Goal: Book appointment/travel/reservation

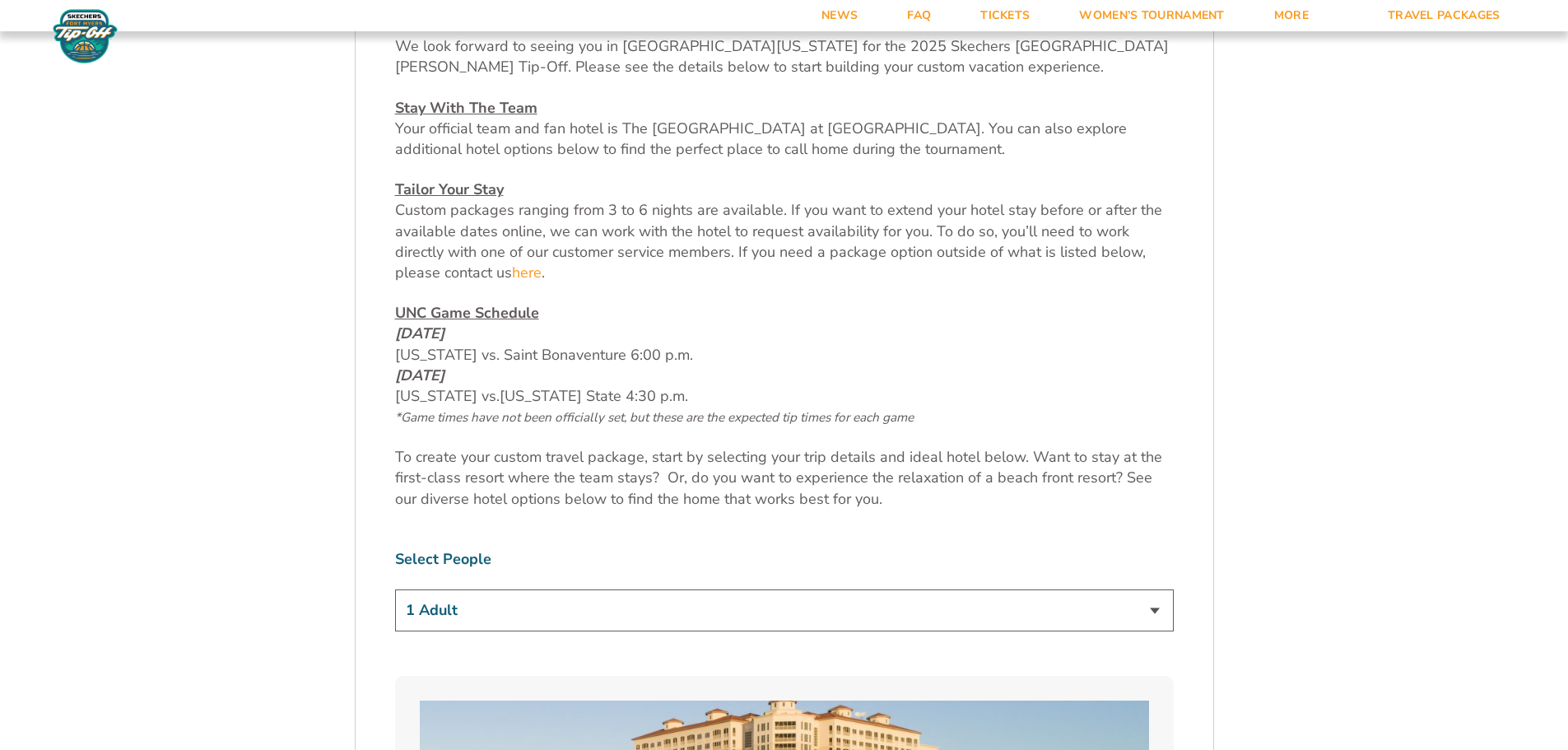
scroll to position [823, 0]
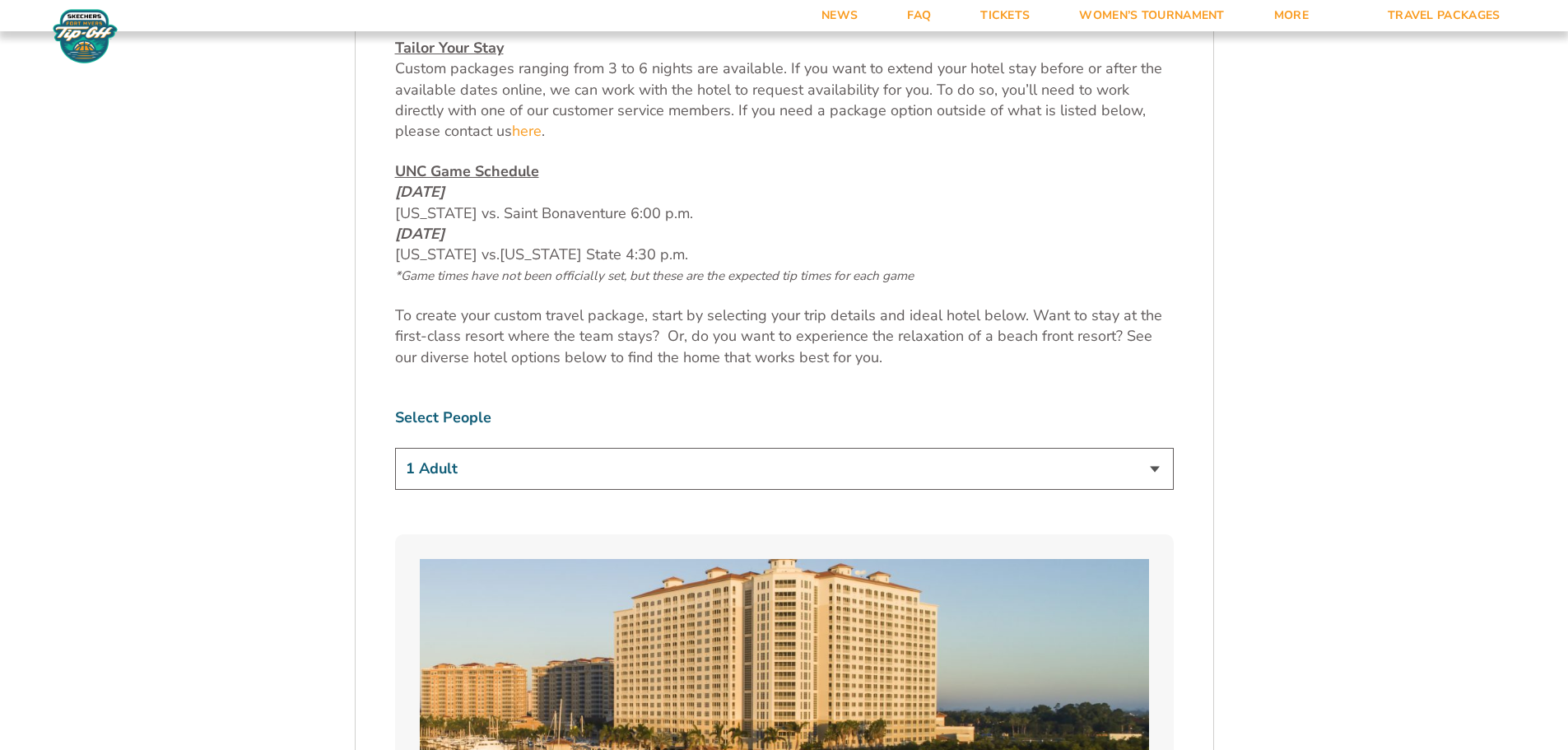
click at [638, 478] on select "1 Adult 2 Adults 3 Adults 4 Adults 2 Adults + 1 Child 2 Adults + 2 Children 2 A…" at bounding box center [784, 469] width 779 height 42
click at [395, 448] on select "1 Adult 2 Adults 3 Adults 4 Adults 2 Adults + 1 Child 2 Adults + 2 Children 2 A…" at bounding box center [784, 469] width 779 height 42
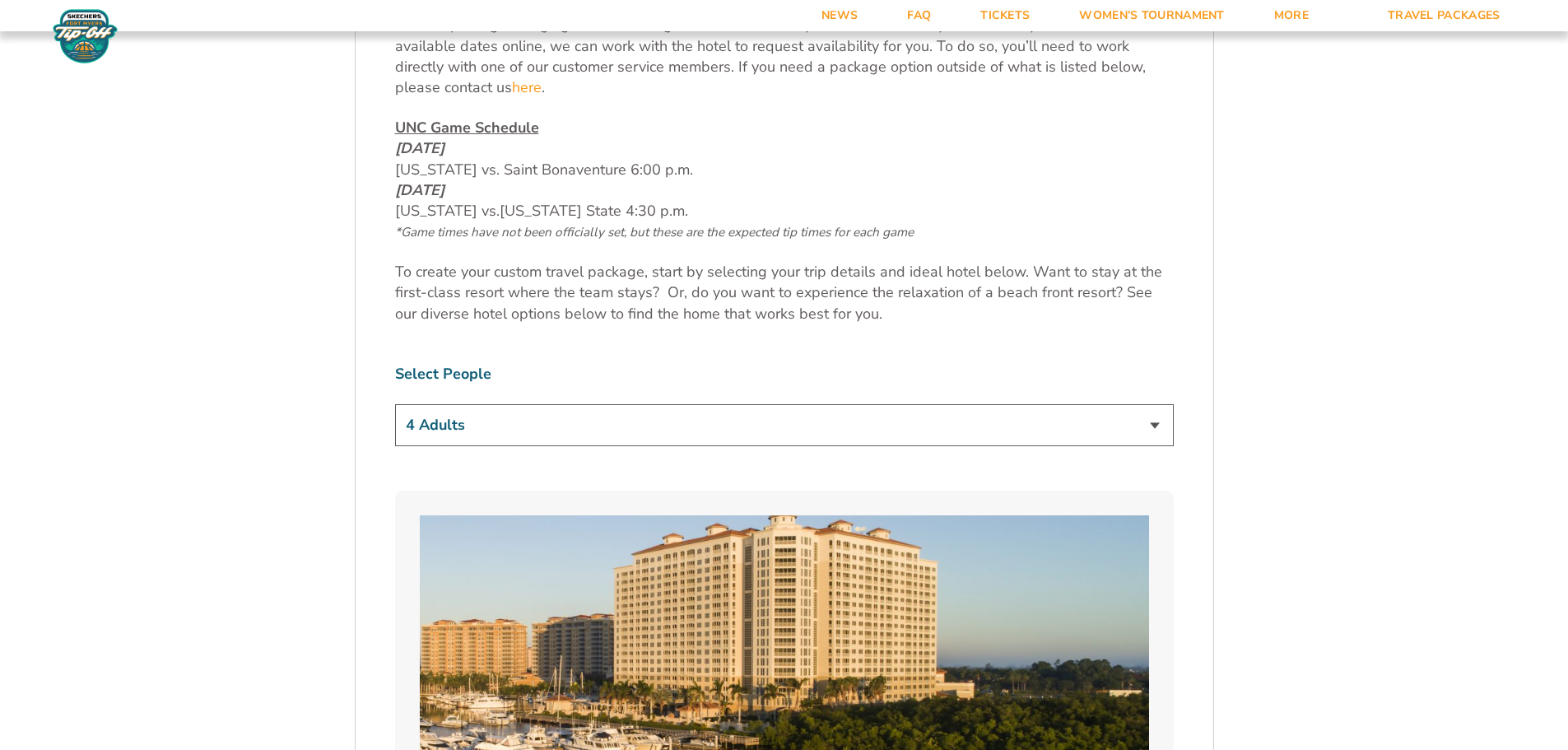
scroll to position [905, 0]
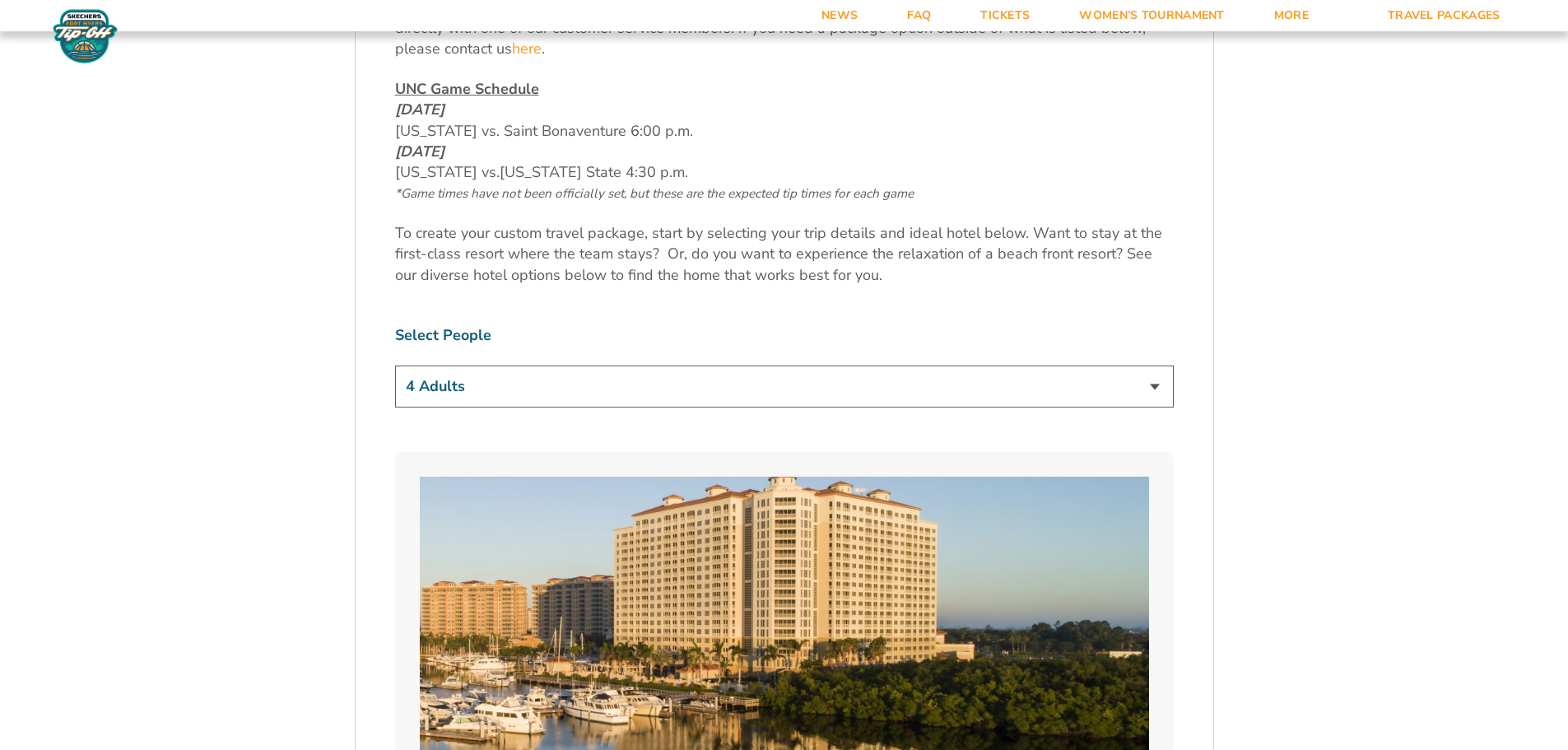
click at [900, 389] on select "1 Adult 2 Adults 3 Adults 4 Adults 2 Adults + 1 Child 2 Adults + 2 Children 2 A…" at bounding box center [784, 386] width 779 height 42
select select "2 Adults + 2 Children"
click at [395, 365] on select "1 Adult 2 Adults 3 Adults 4 Adults 2 Adults + 1 Child 2 Adults + 2 Children 2 A…" at bounding box center [784, 386] width 779 height 42
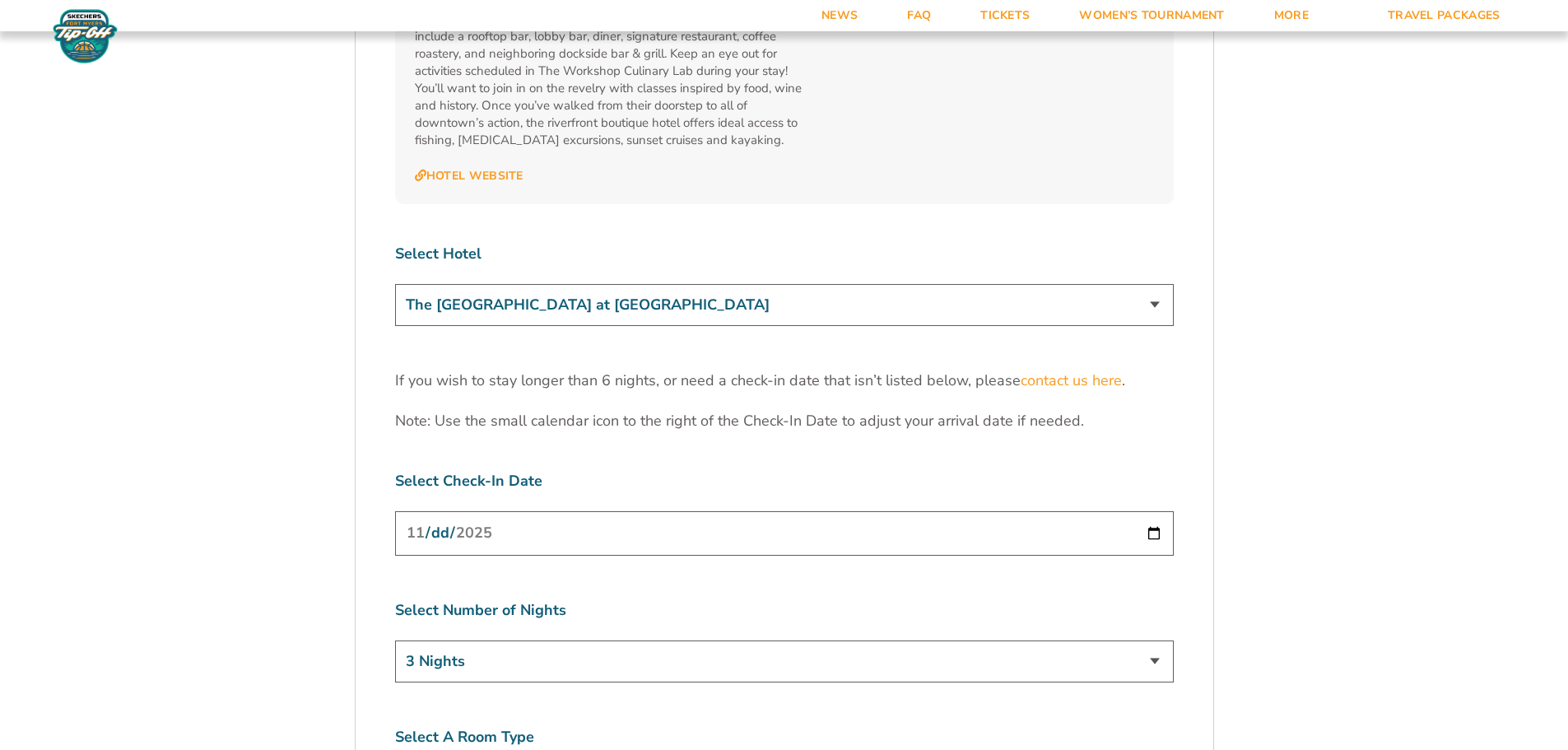
scroll to position [5020, 0]
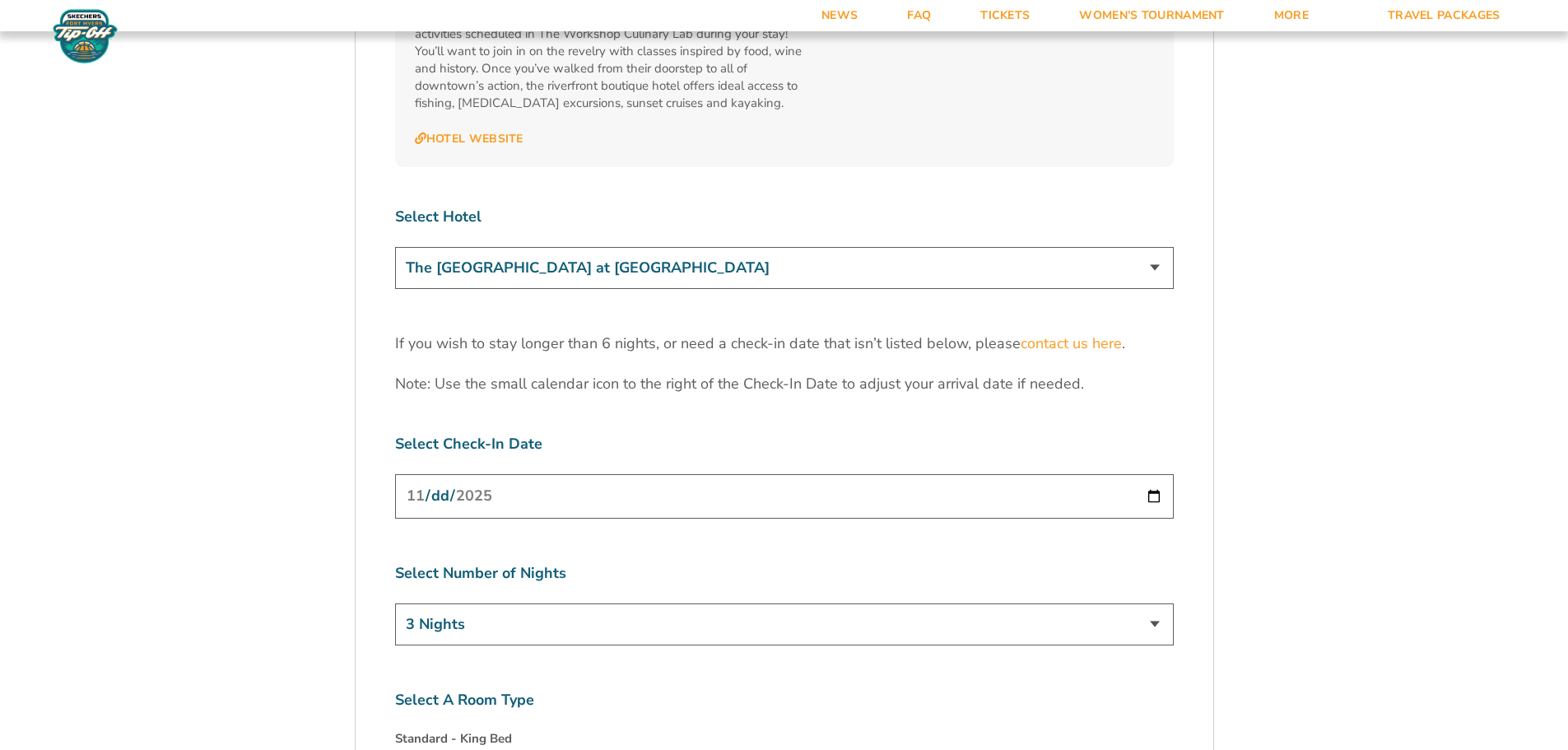
click at [690, 247] on select "The [GEOGRAPHIC_DATA] at [GEOGRAPHIC_DATA] [GEOGRAPHIC_DATA] [GEOGRAPHIC_DATA],…" at bounding box center [784, 267] width 779 height 42
select select "18478"
click at [395, 247] on select "The [GEOGRAPHIC_DATA] at [GEOGRAPHIC_DATA] [GEOGRAPHIC_DATA] [GEOGRAPHIC_DATA],…" at bounding box center [784, 267] width 779 height 42
click at [1147, 474] on input "[DATE]" at bounding box center [784, 495] width 779 height 44
type input "[DATE]"
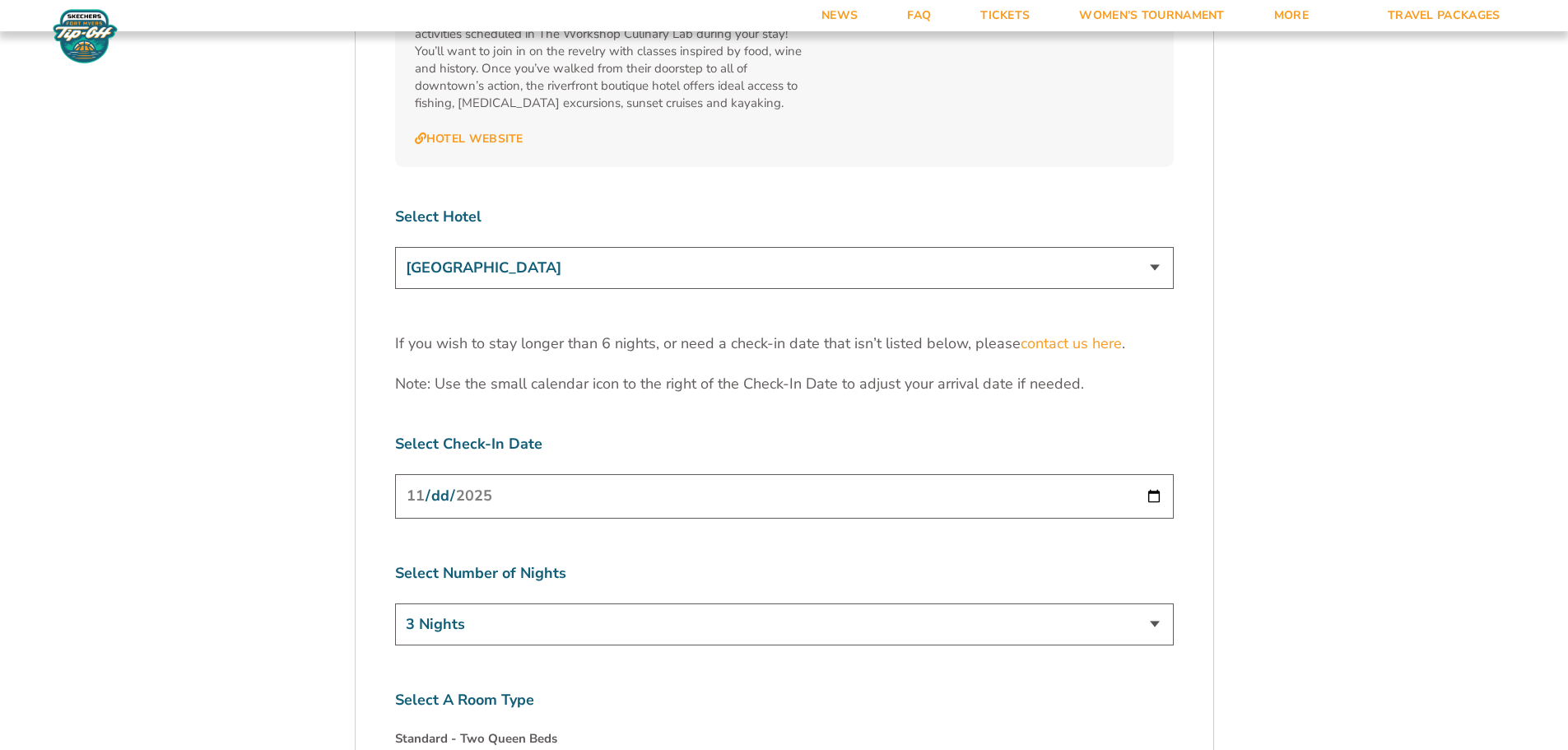
click at [694, 603] on select "3 Nights 4 Nights 5 Nights 6 Nights" at bounding box center [784, 624] width 779 height 42
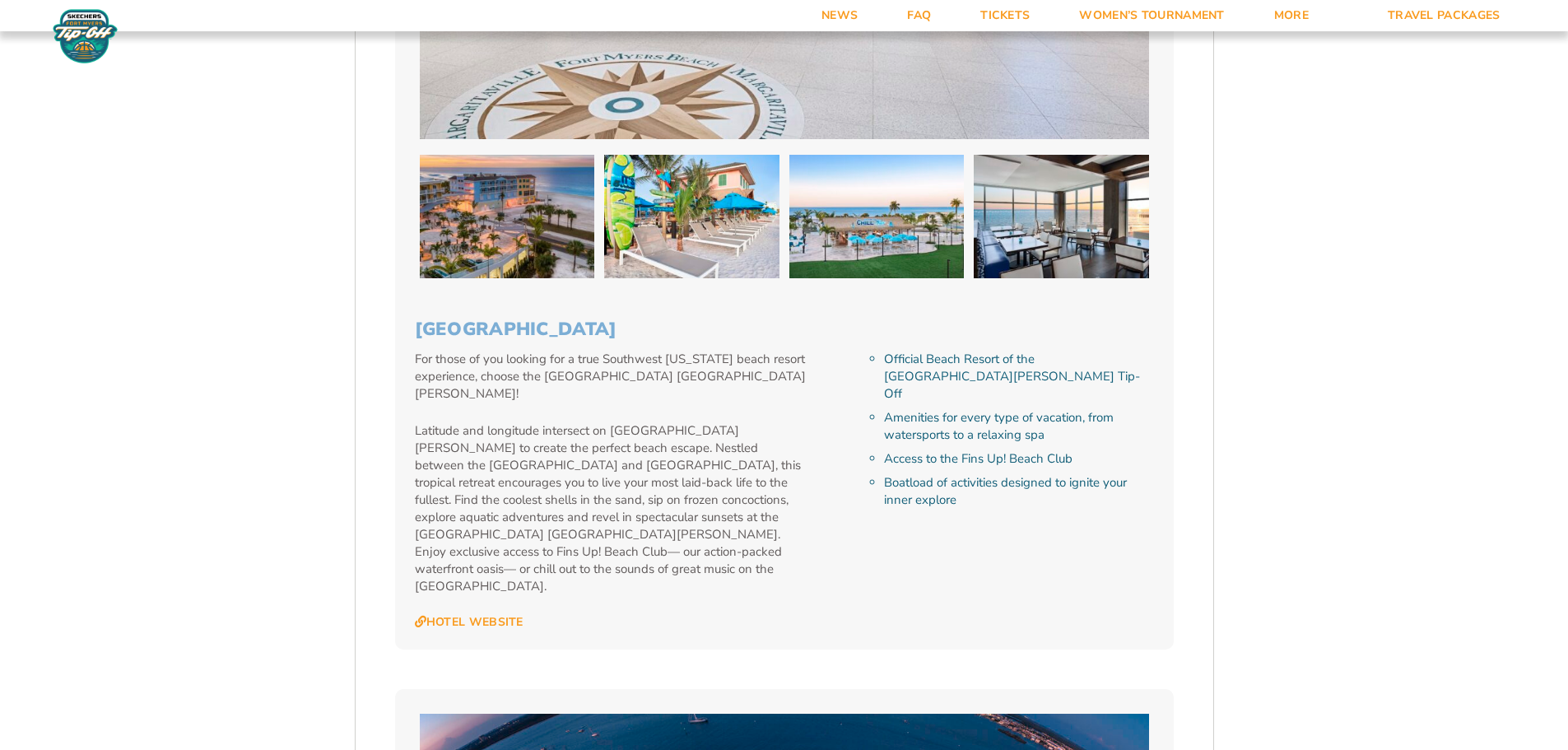
scroll to position [2716, 0]
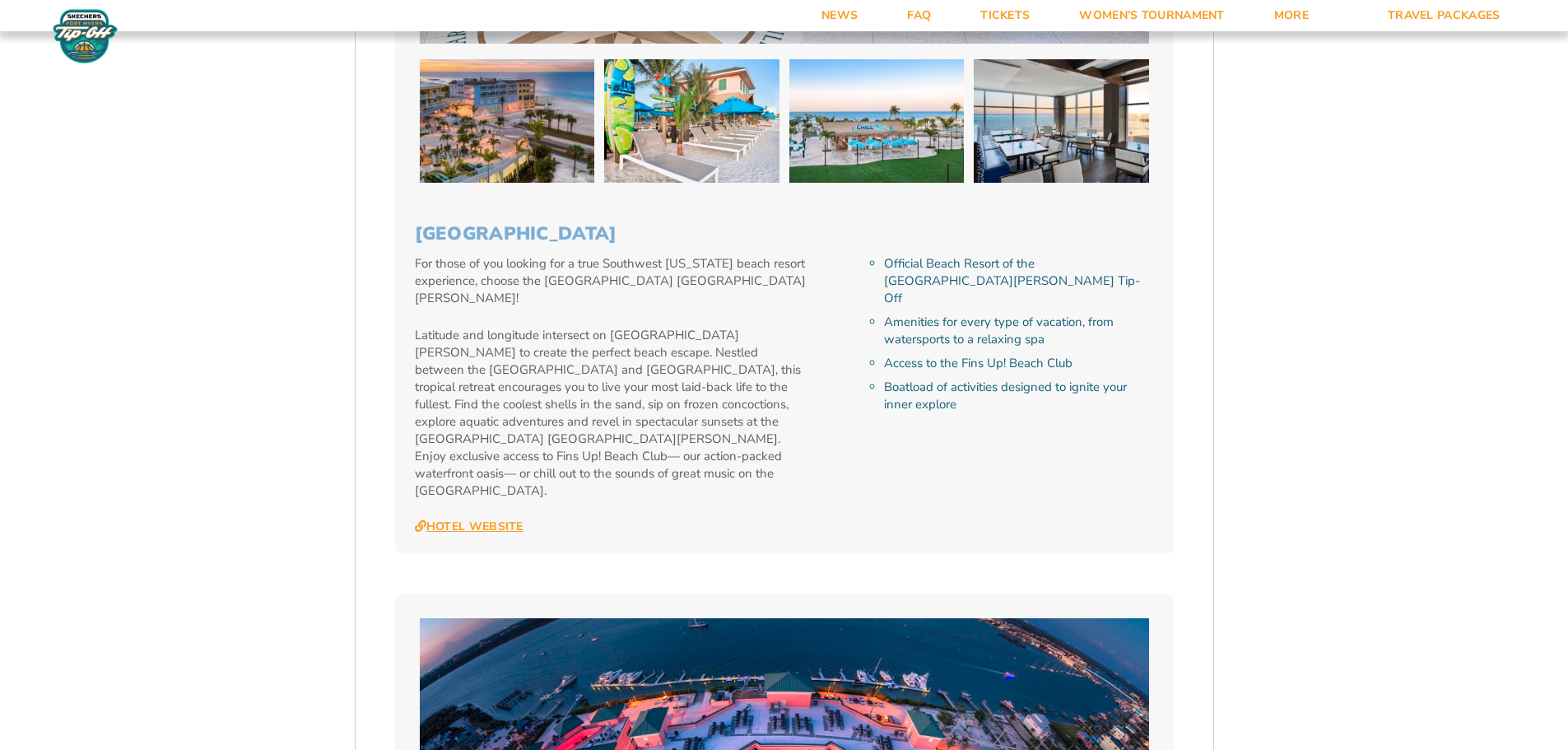
click at [462, 519] on link "Hotel Website" at bounding box center [470, 526] width 109 height 15
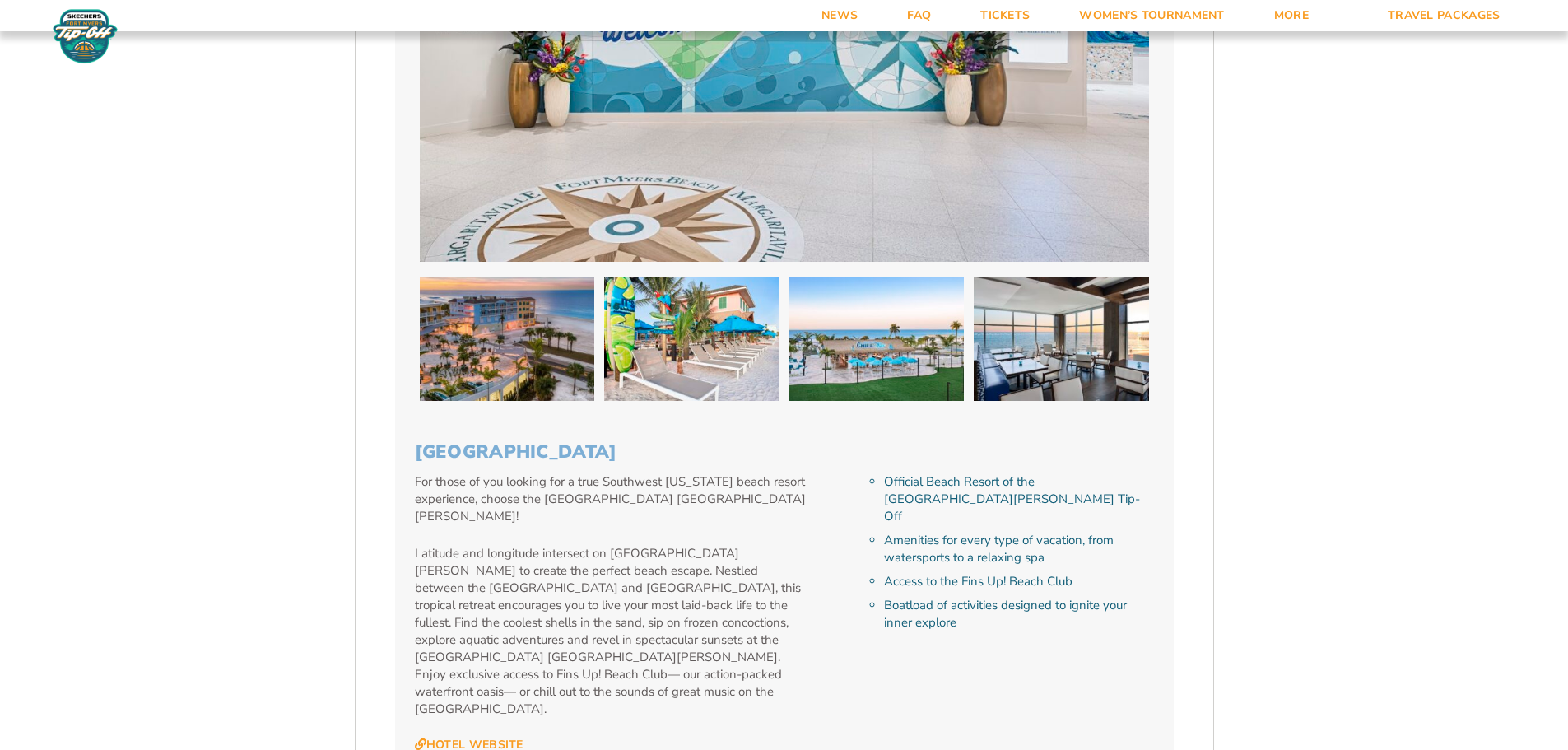
scroll to position [2058, 0]
